Goal: Task Accomplishment & Management: Manage account settings

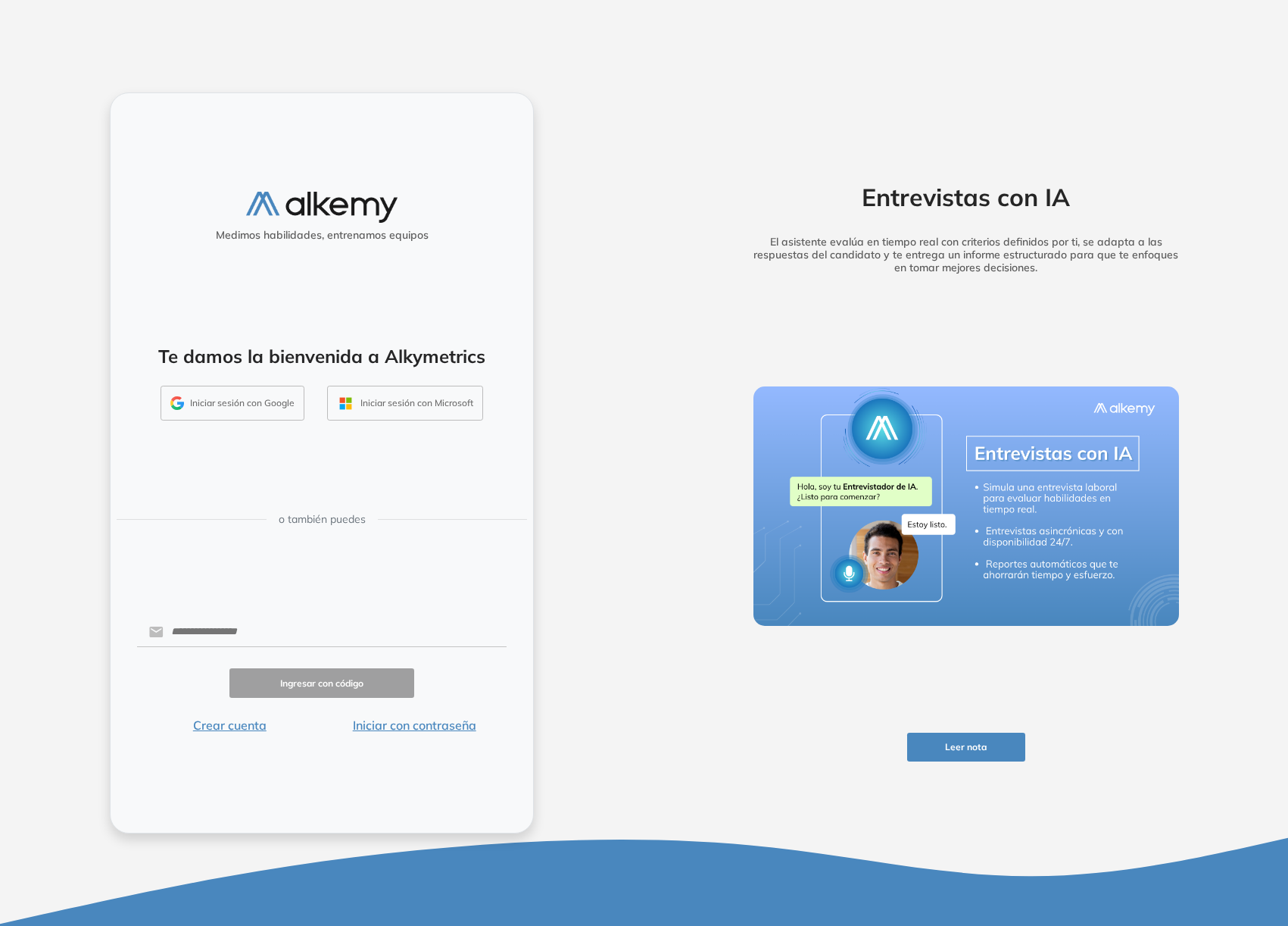
click at [246, 401] on button "Iniciar sesión con Google" at bounding box center [233, 404] width 144 height 35
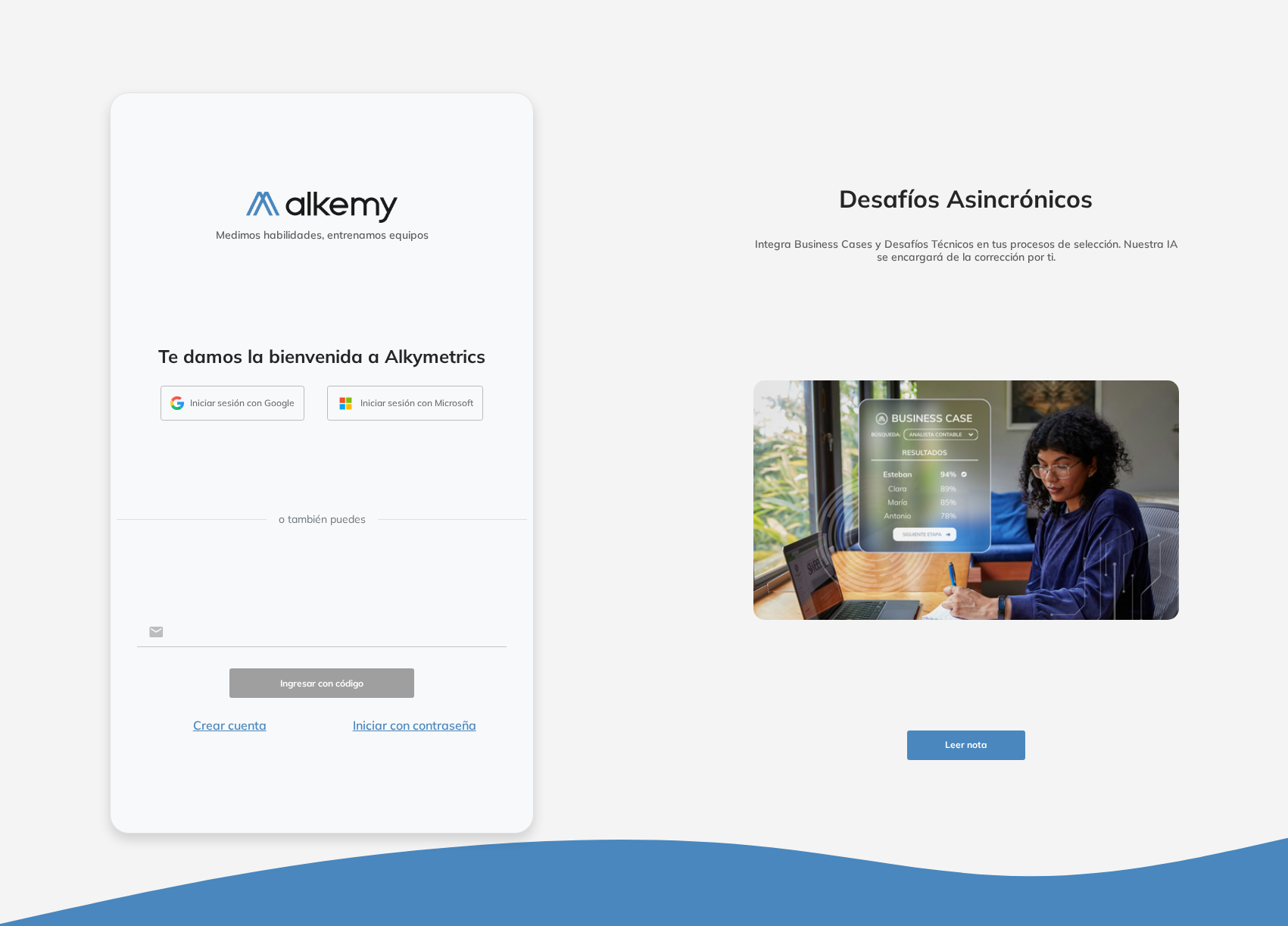
click at [238, 626] on input "text" at bounding box center [336, 632] width 343 height 29
type input "**********"
click at [371, 690] on button "Ingresar con código" at bounding box center [322, 683] width 185 height 30
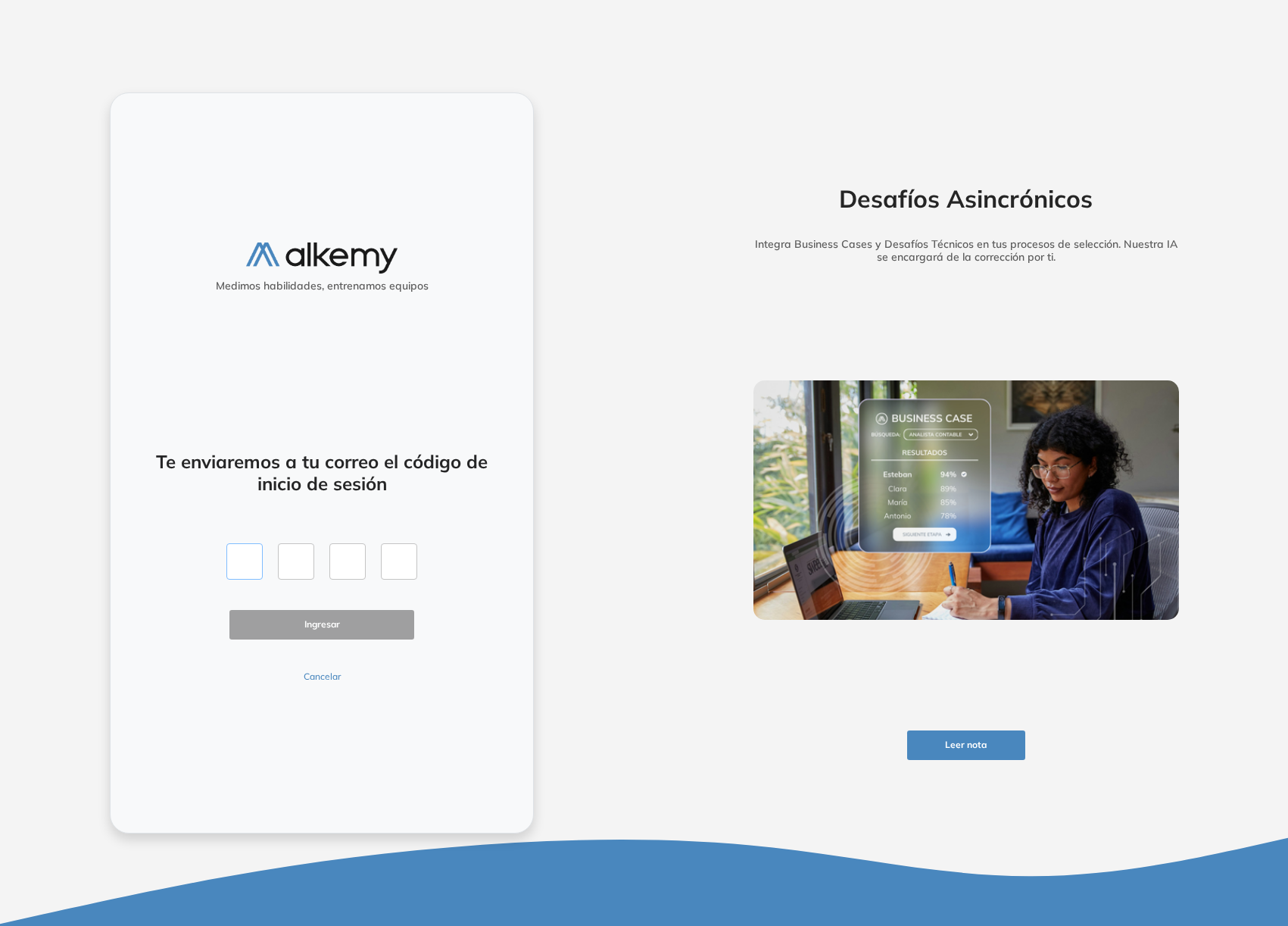
click at [240, 564] on input "text" at bounding box center [245, 561] width 37 height 37
paste input "*"
type input "*"
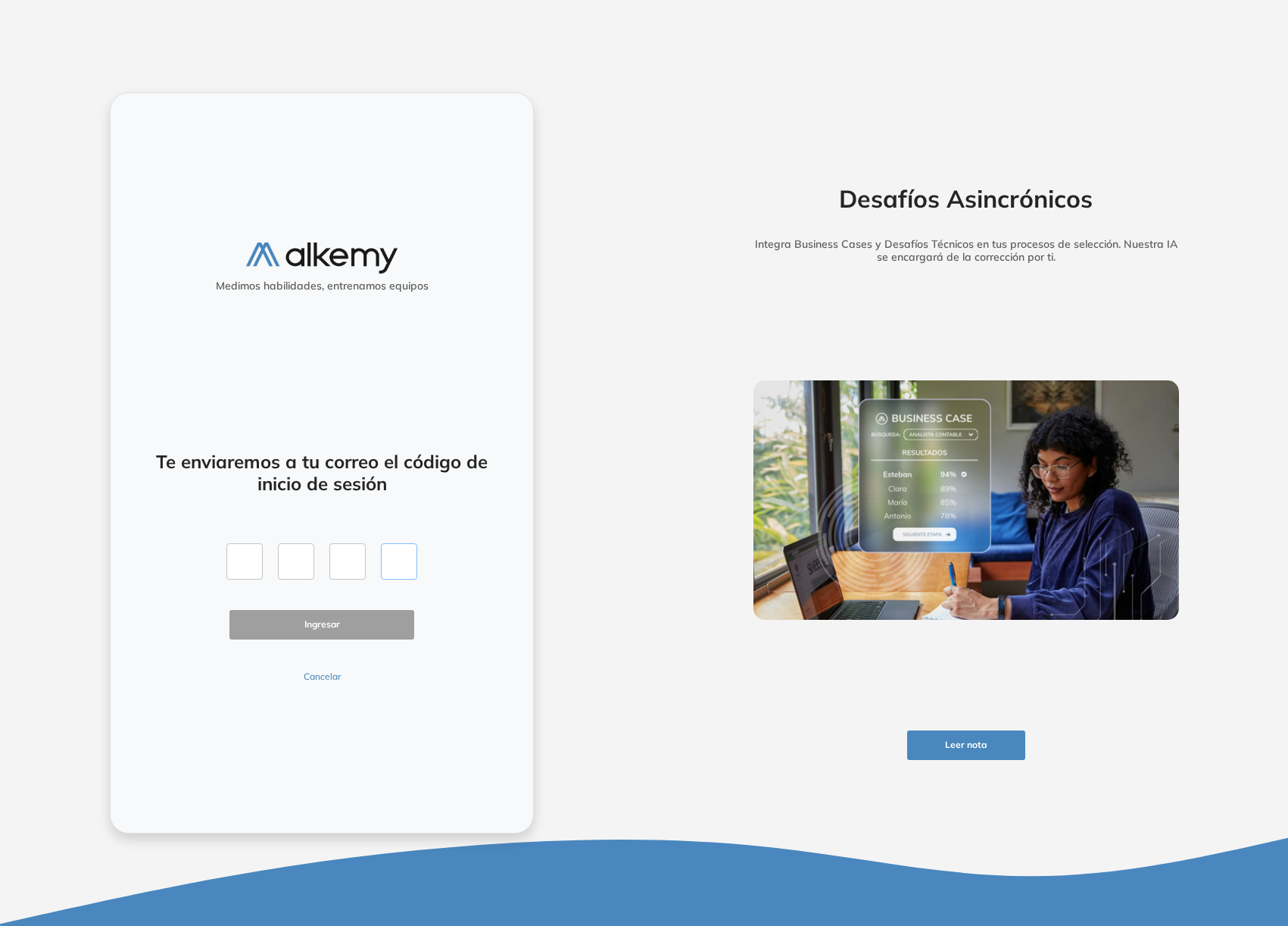
type input "*"
click at [334, 635] on button "Ingresar" at bounding box center [322, 624] width 185 height 30
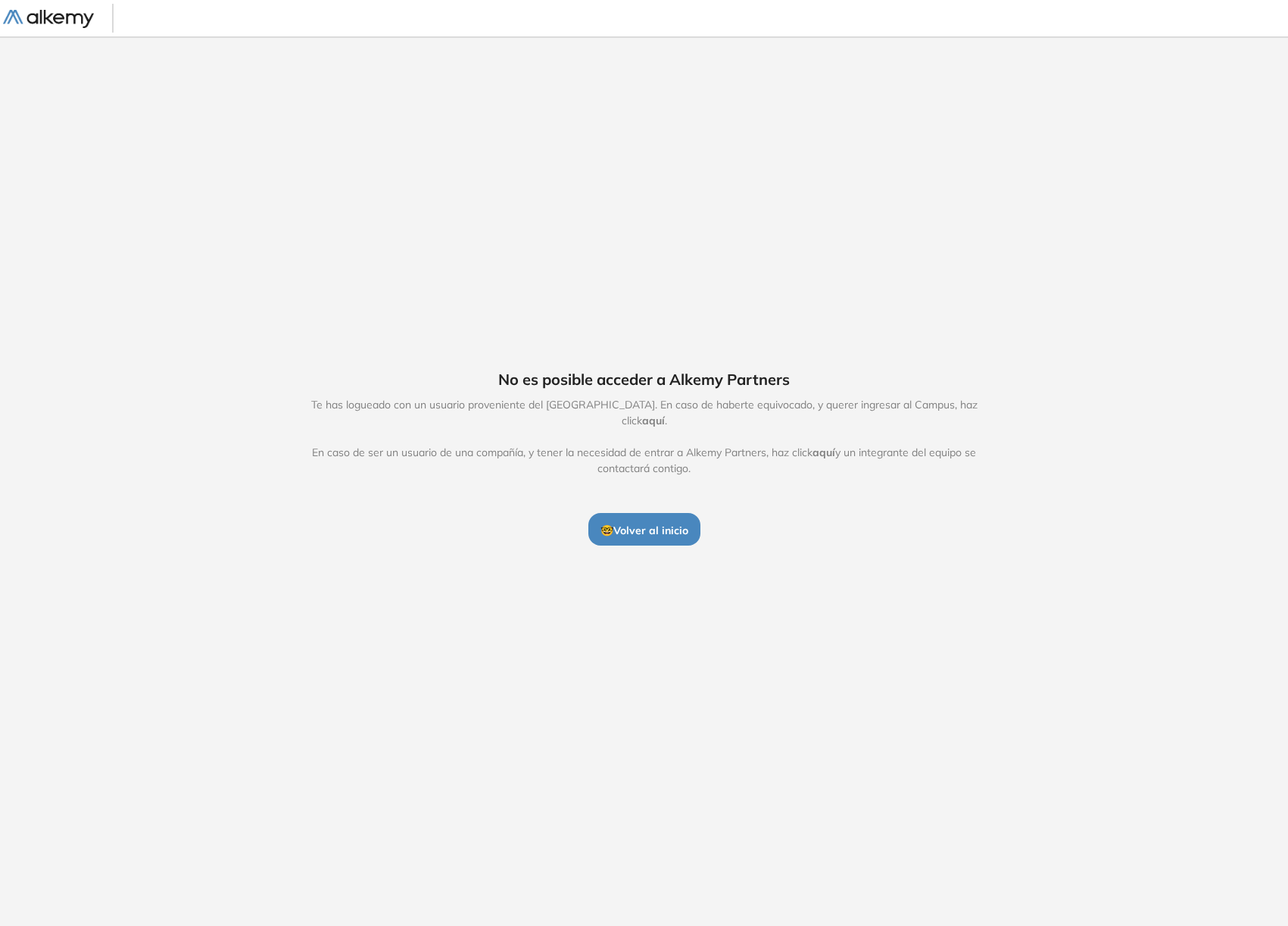
click at [673, 523] on span "🤓 Volver al inicio" at bounding box center [644, 530] width 88 height 14
